Goal: Task Accomplishment & Management: Manage account settings

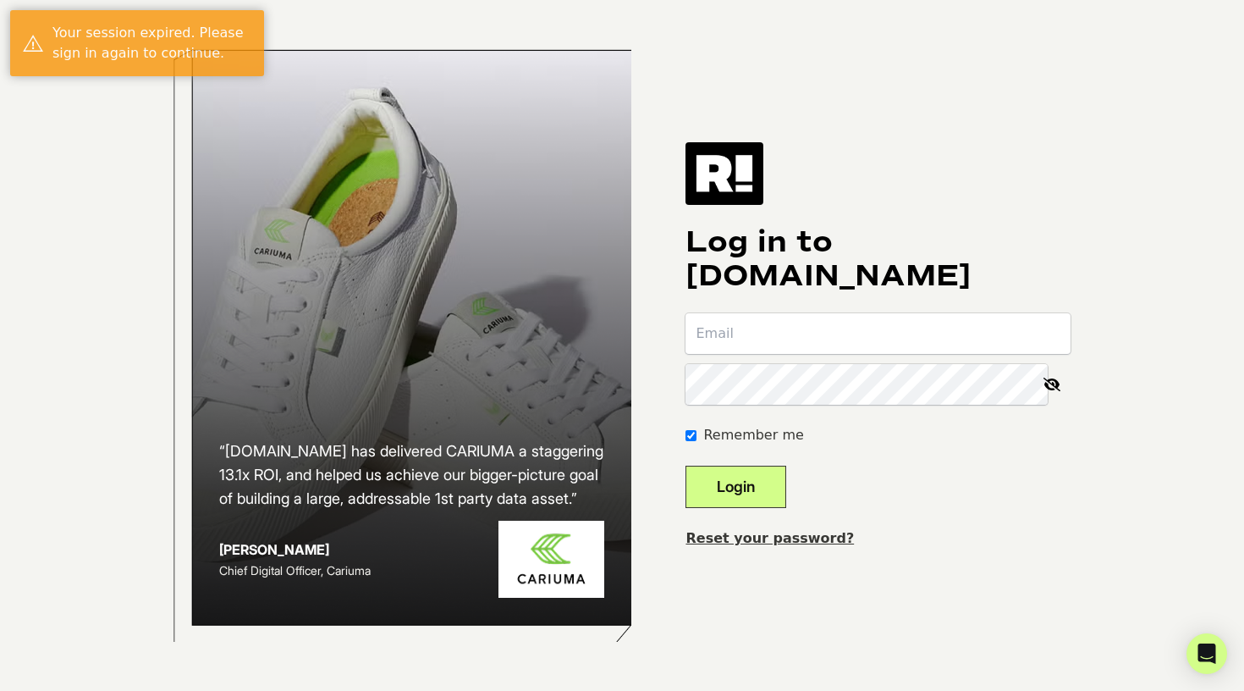
click at [912, 415] on form "Remember me Login" at bounding box center [877, 410] width 385 height 195
click at [883, 349] on input "email" at bounding box center [877, 333] width 385 height 41
click at [1037, 248] on h1 "Log in to [DOMAIN_NAME]" at bounding box center [877, 259] width 385 height 68
click at [1004, 334] on input "email" at bounding box center [877, 333] width 385 height 41
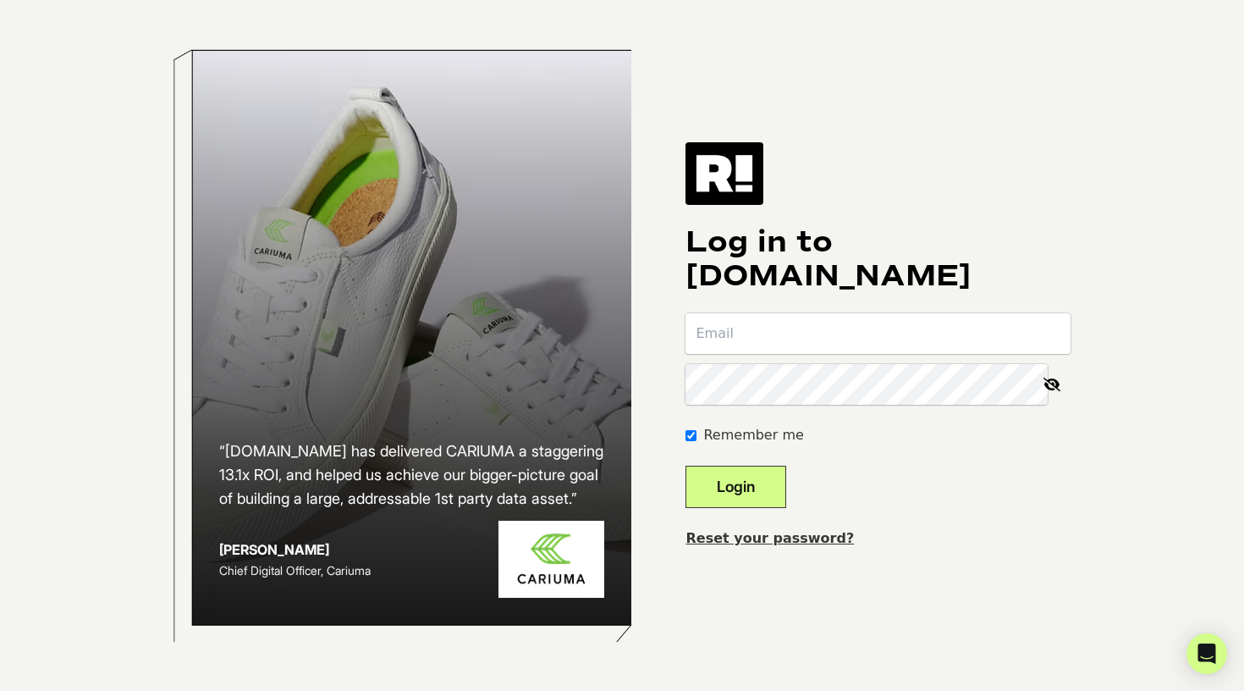
click at [927, 328] on input "email" at bounding box center [877, 333] width 385 height 41
click at [0, 690] on com-1password-button at bounding box center [0, 691] width 0 height 0
click at [1038, 164] on div "Log in to [DOMAIN_NAME] Remember me Login Reset your password?" at bounding box center [877, 345] width 385 height 406
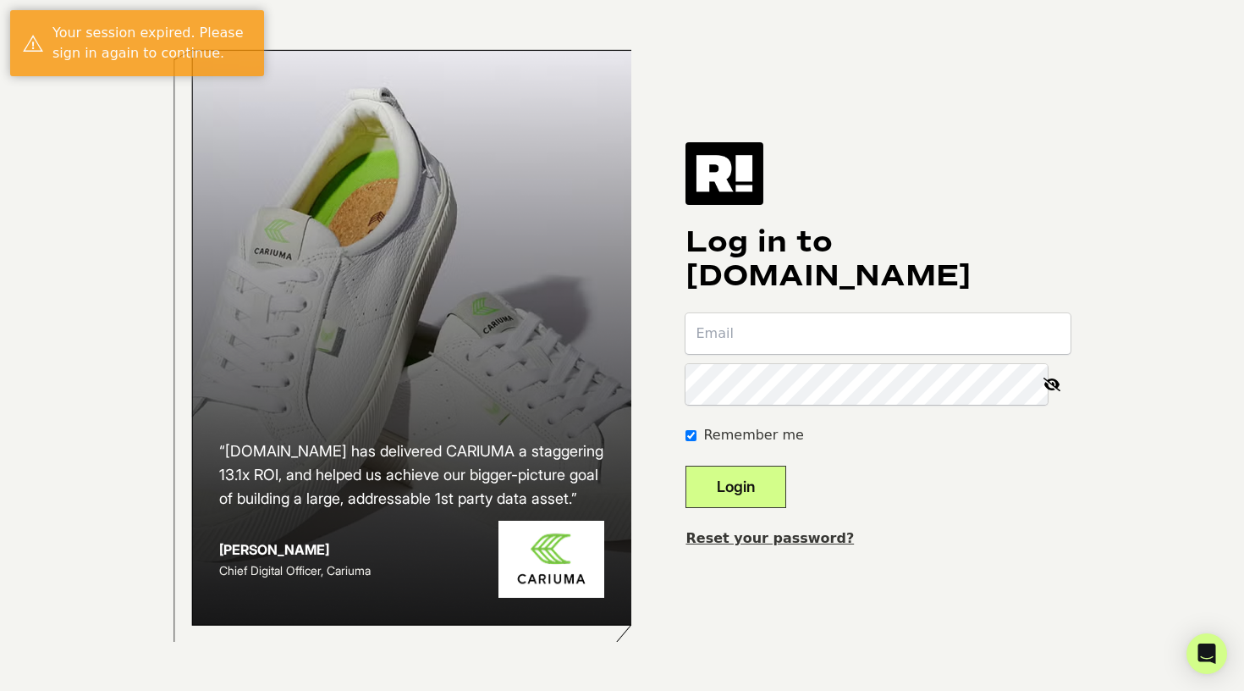
click at [985, 348] on input "email" at bounding box center [877, 333] width 385 height 41
click at [968, 335] on input "email" at bounding box center [877, 333] width 385 height 41
type input "d"
click at [944, 344] on input "email" at bounding box center [877, 333] width 385 height 41
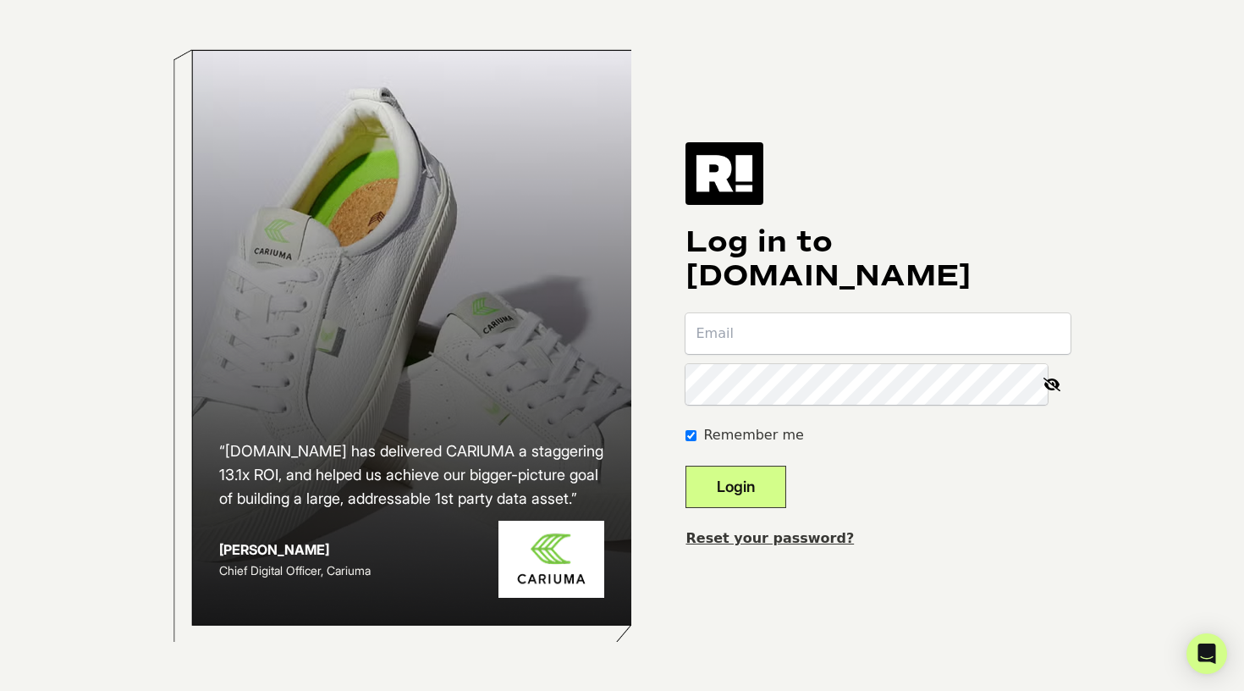
click at [805, 351] on input "email" at bounding box center [877, 333] width 385 height 41
click at [226, 547] on div "[PERSON_NAME] Chief Digital Officer, Cariuma" at bounding box center [412, 558] width 386 height 77
click at [808, 317] on input "email" at bounding box center [877, 333] width 385 height 41
click at [972, 344] on input "email" at bounding box center [877, 333] width 385 height 41
click at [1051, 335] on input "email" at bounding box center [877, 333] width 385 height 41
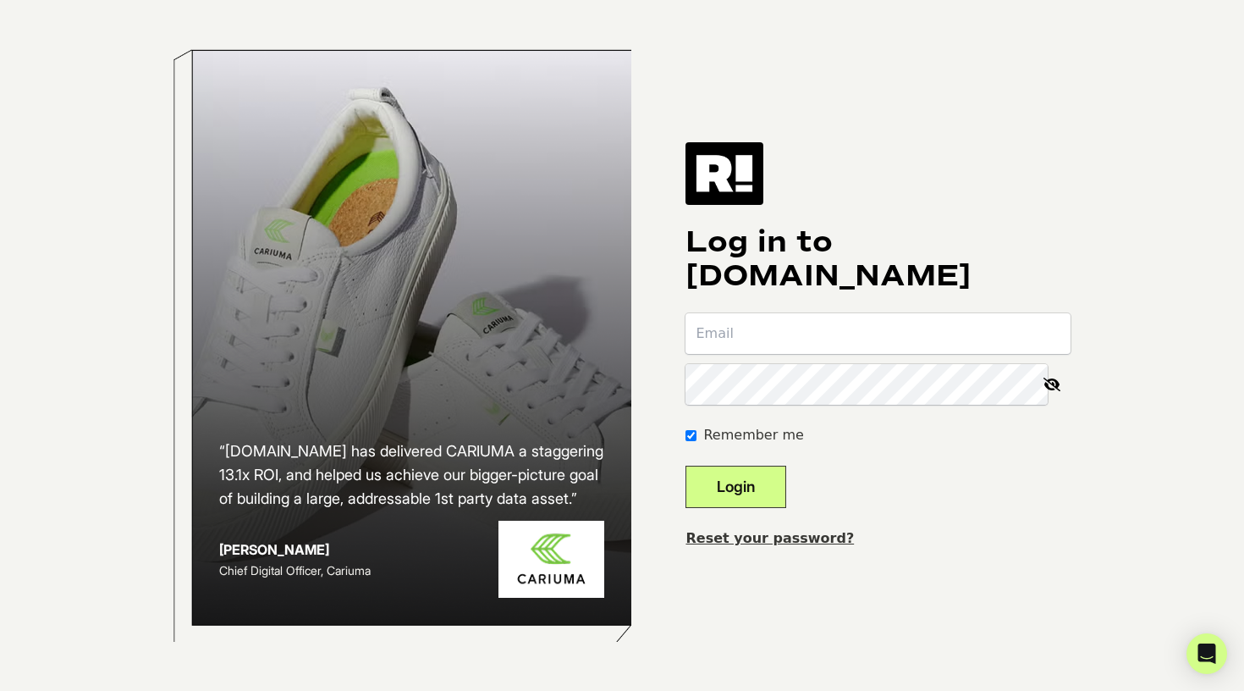
click at [969, 324] on input "email" at bounding box center [877, 333] width 385 height 41
click at [989, 330] on input "email" at bounding box center [877, 333] width 385 height 41
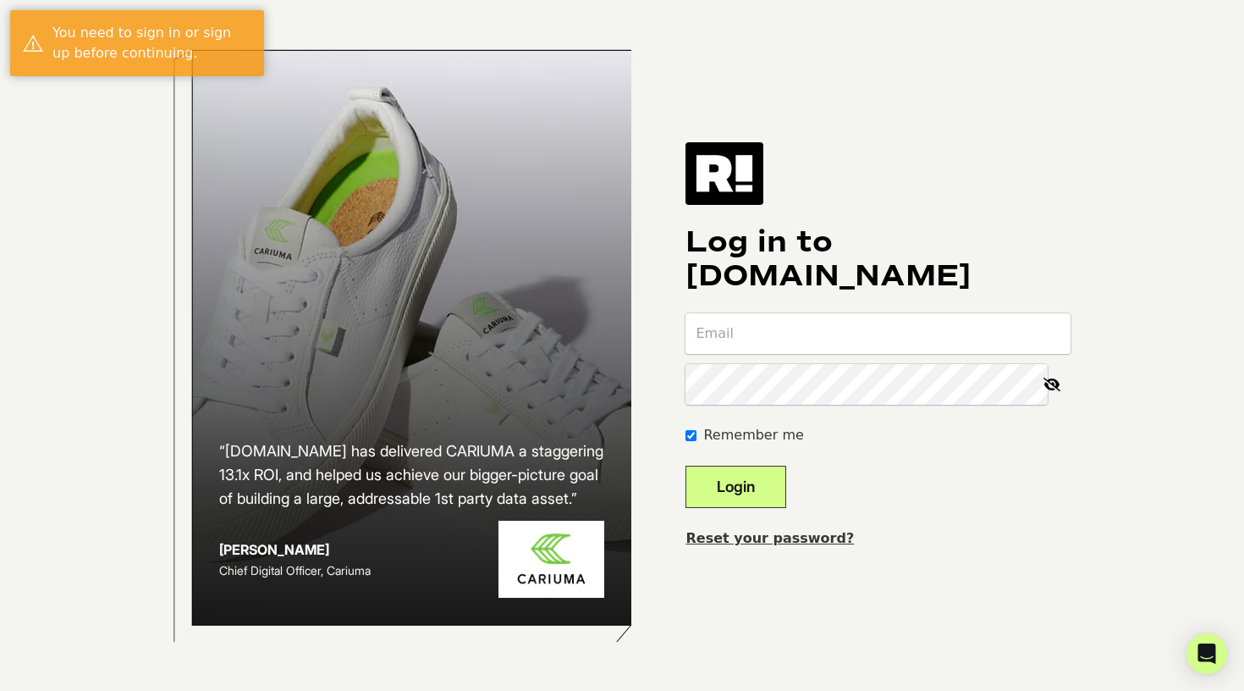
type input "[EMAIL_ADDRESS][DOMAIN_NAME]"
